Goal: Entertainment & Leisure: Consume media (video, audio)

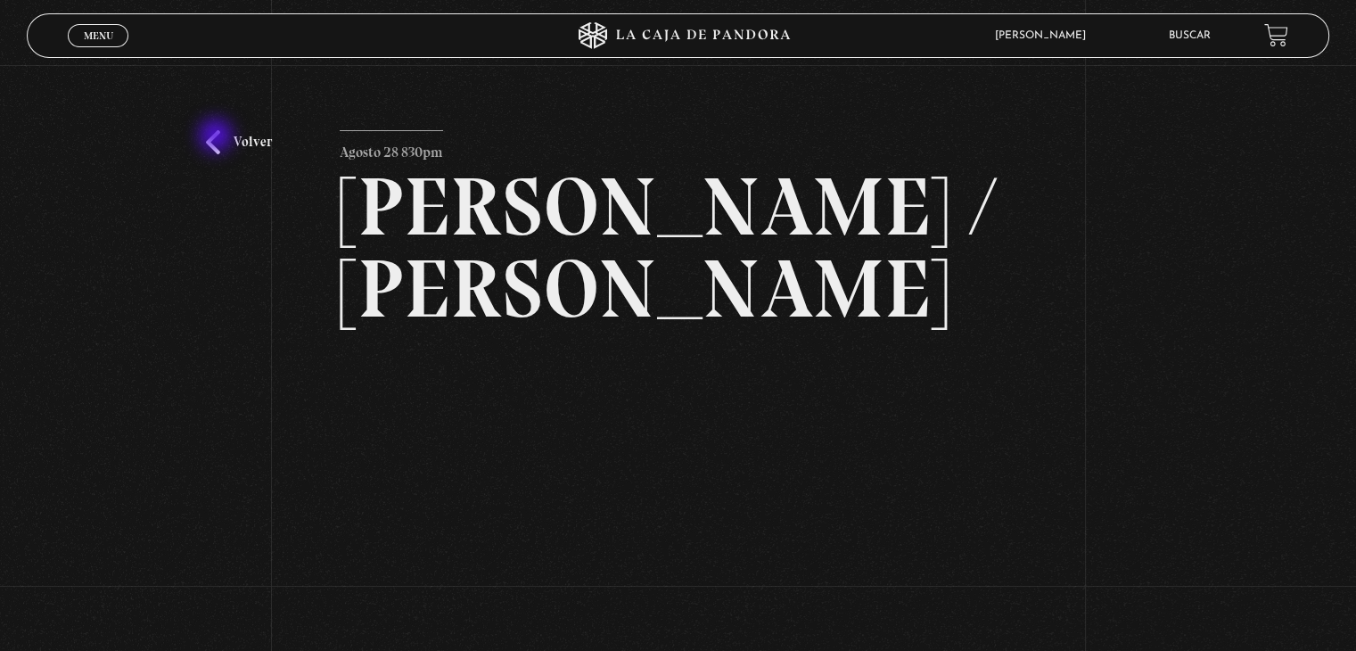
click at [218, 137] on link "Volver" at bounding box center [239, 142] width 66 height 24
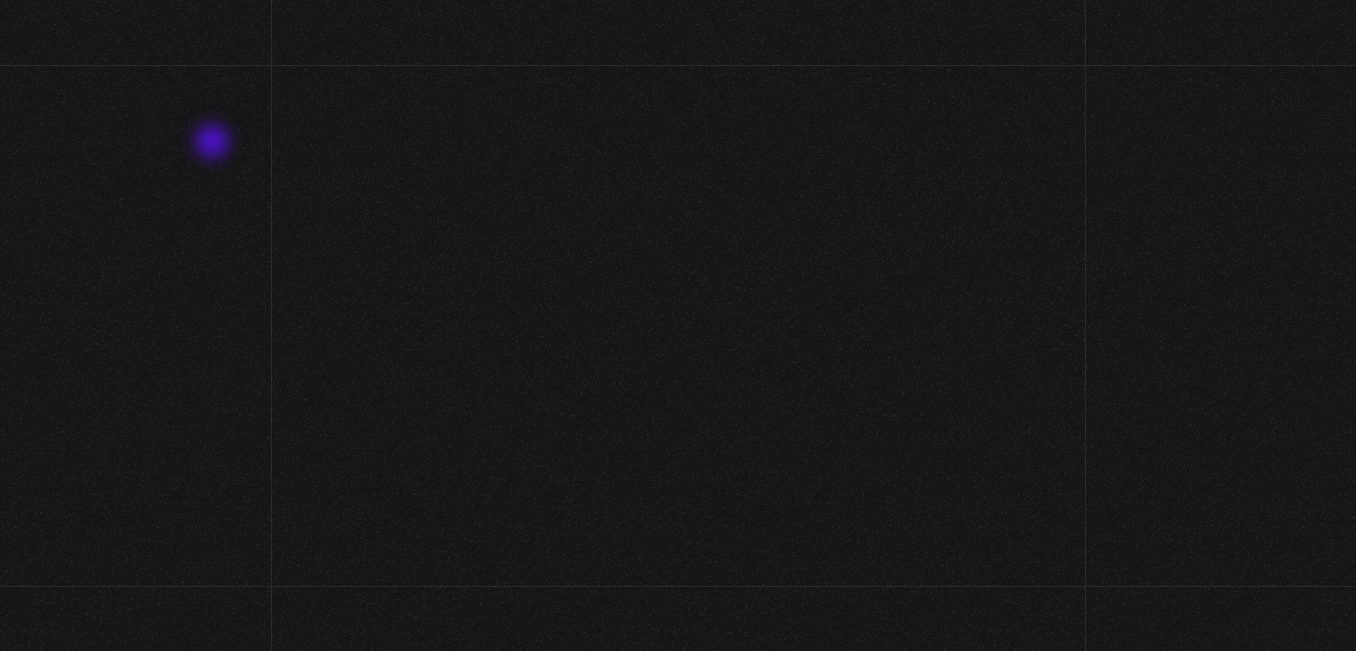
scroll to position [14, 13]
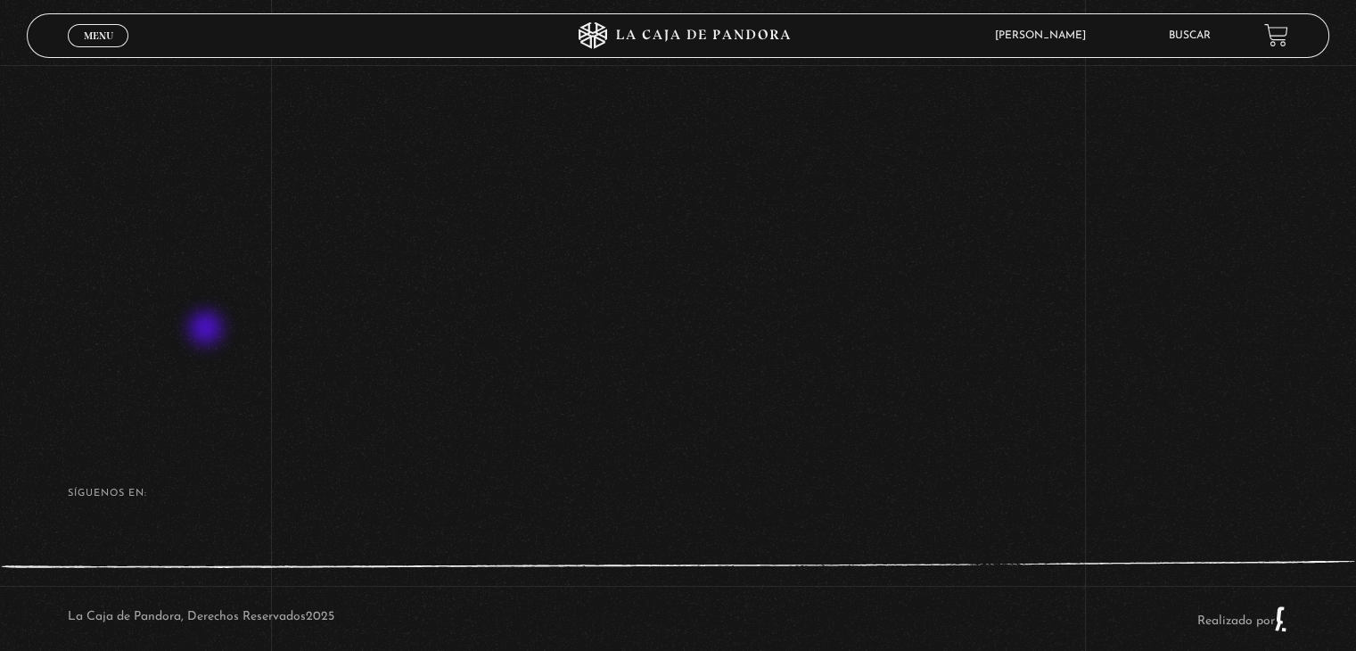
scroll to position [268, 0]
click at [205, 286] on div "Volver Setiembre 4 - 830pm CR [PERSON_NAME]" at bounding box center [678, 111] width 1356 height 626
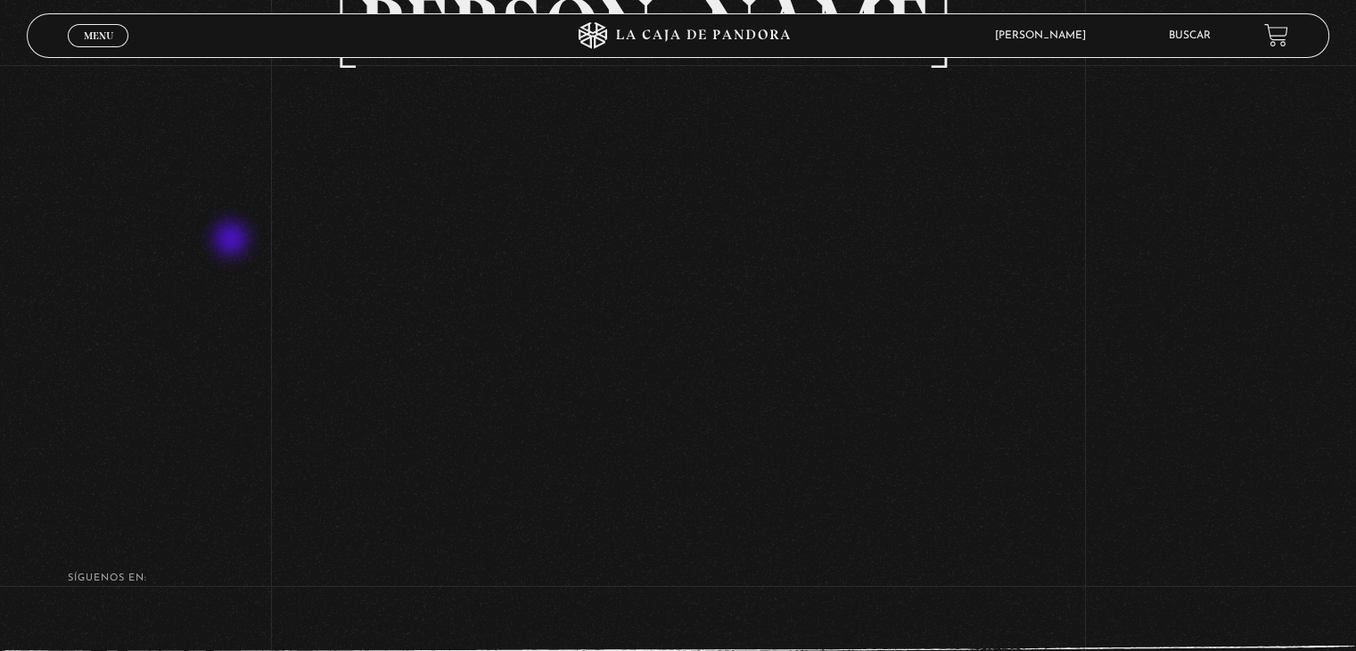
scroll to position [178, 0]
